Goal: Obtain resource: Download file/media

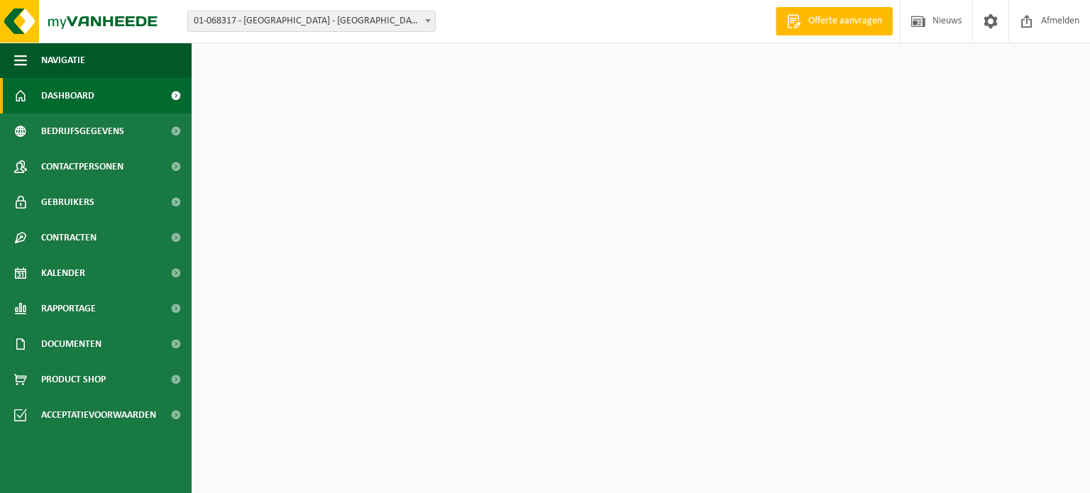
click at [287, 20] on span "01-068317 - [GEOGRAPHIC_DATA] - [GEOGRAPHIC_DATA]" at bounding box center [311, 21] width 247 height 20
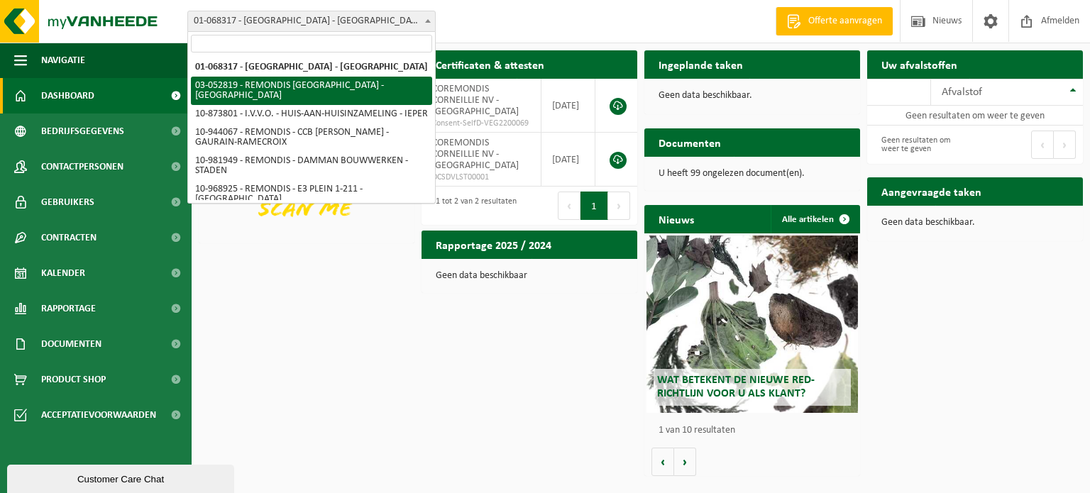
select select "4912"
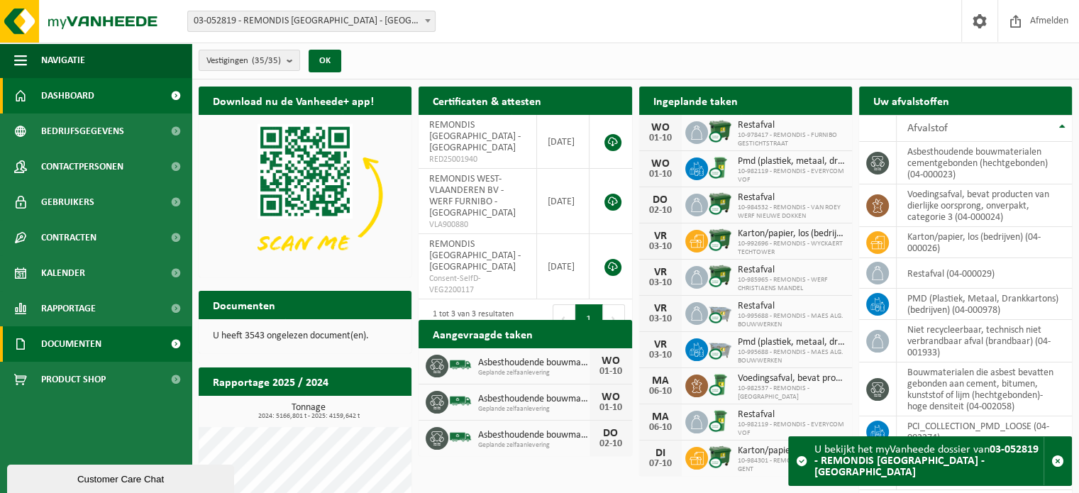
click at [99, 351] on span "Documenten" at bounding box center [71, 343] width 60 height 35
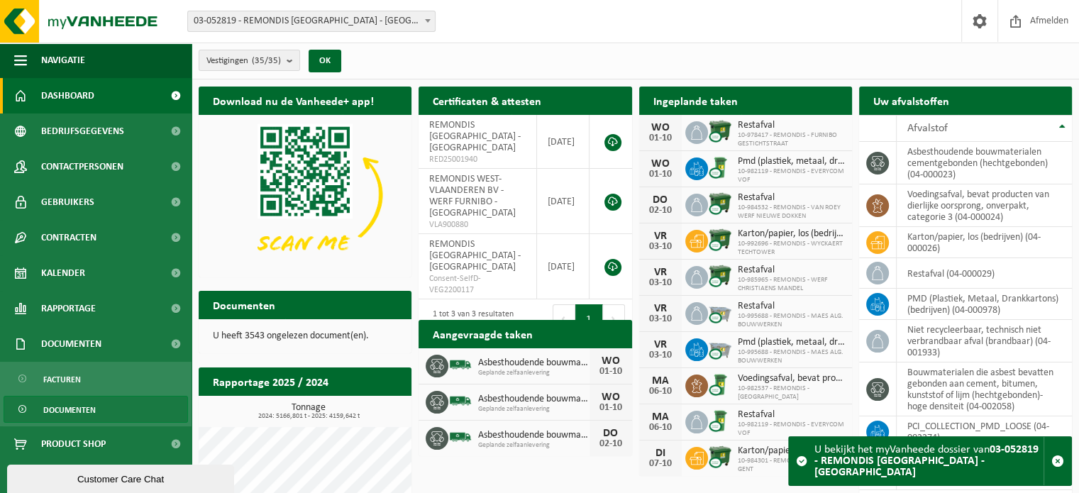
click at [92, 403] on span "Documenten" at bounding box center [69, 410] width 53 height 27
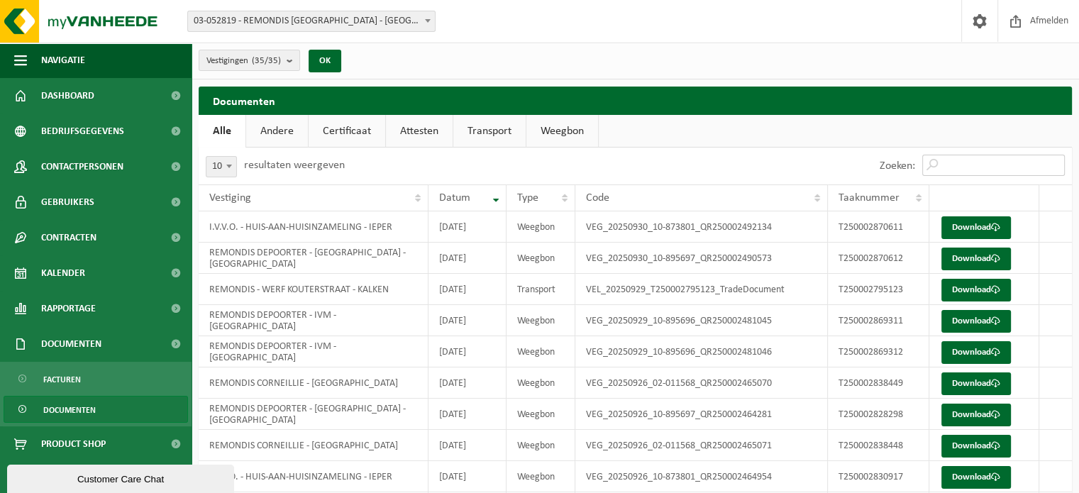
click at [978, 166] on input "Zoeken:" at bounding box center [993, 165] width 143 height 21
paste input "T250002870612"
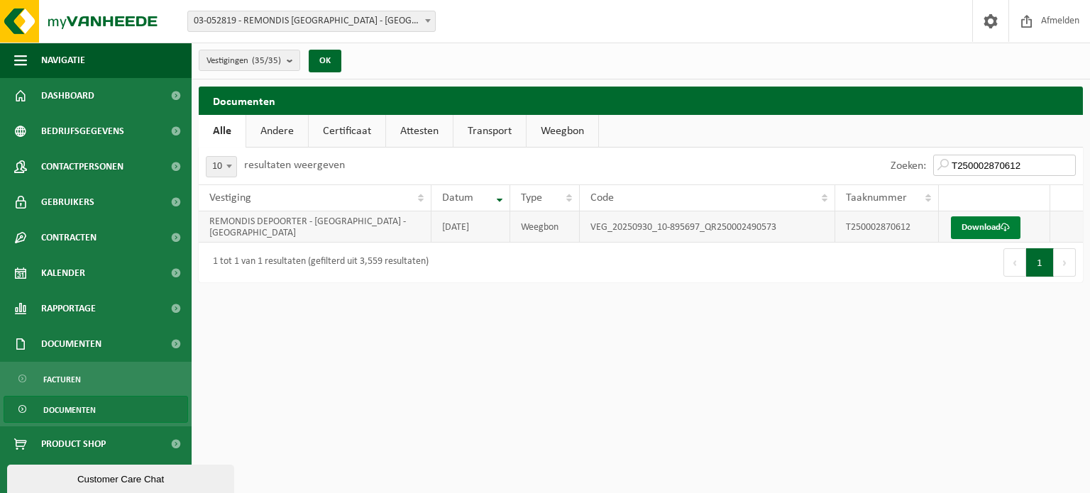
type input "T250002870612"
click at [988, 232] on link "Download" at bounding box center [986, 227] width 70 height 23
